Goal: Task Accomplishment & Management: Manage account settings

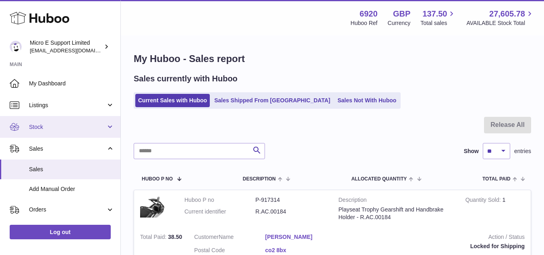
click at [48, 124] on span "Stock" at bounding box center [67, 127] width 77 height 8
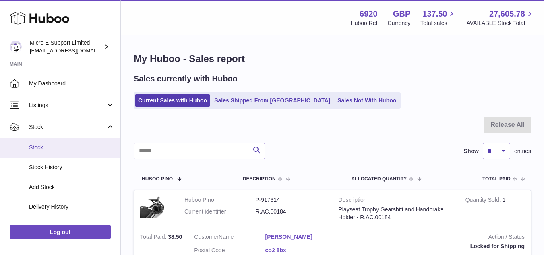
click at [36, 155] on link "Stock" at bounding box center [60, 148] width 120 height 20
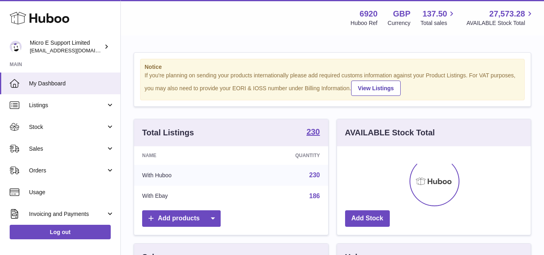
scroll to position [126, 194]
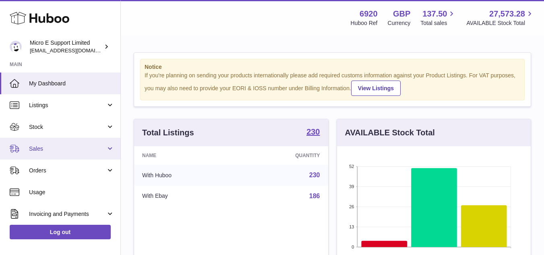
click at [62, 146] on span "Sales" at bounding box center [67, 149] width 77 height 8
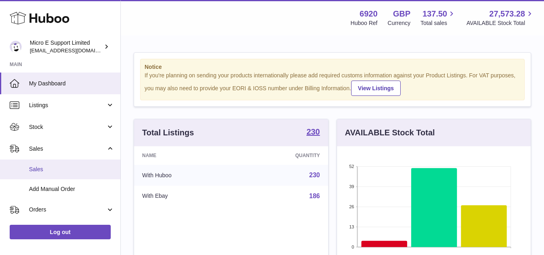
click at [42, 168] on span "Sales" at bounding box center [71, 170] width 85 height 8
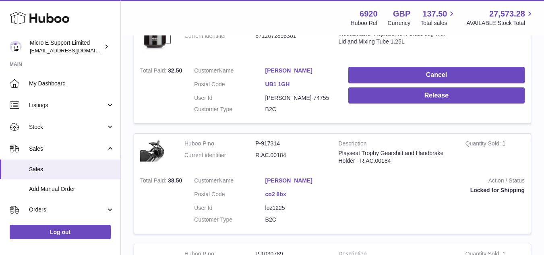
scroll to position [176, 0]
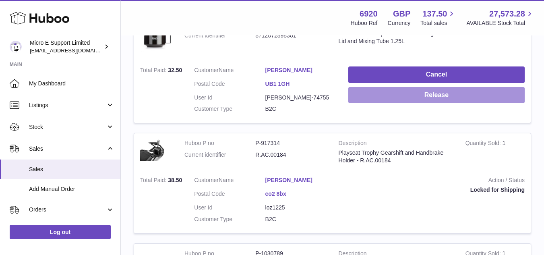
click at [429, 96] on button "Release" at bounding box center [436, 95] width 176 height 17
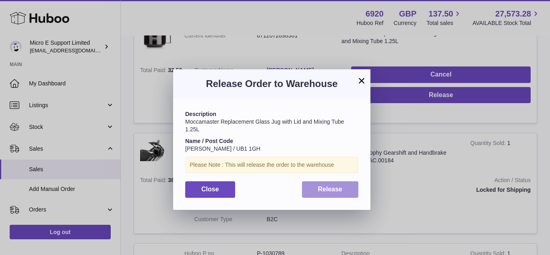
click at [337, 189] on span "Release" at bounding box center [330, 189] width 25 height 7
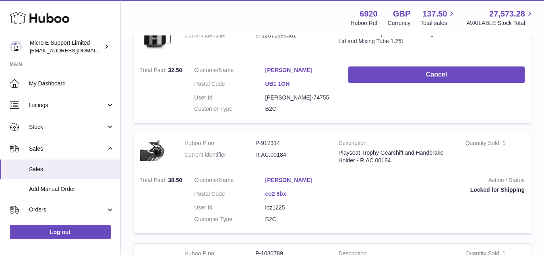
scroll to position [0, 0]
